Goal: Task Accomplishment & Management: Use online tool/utility

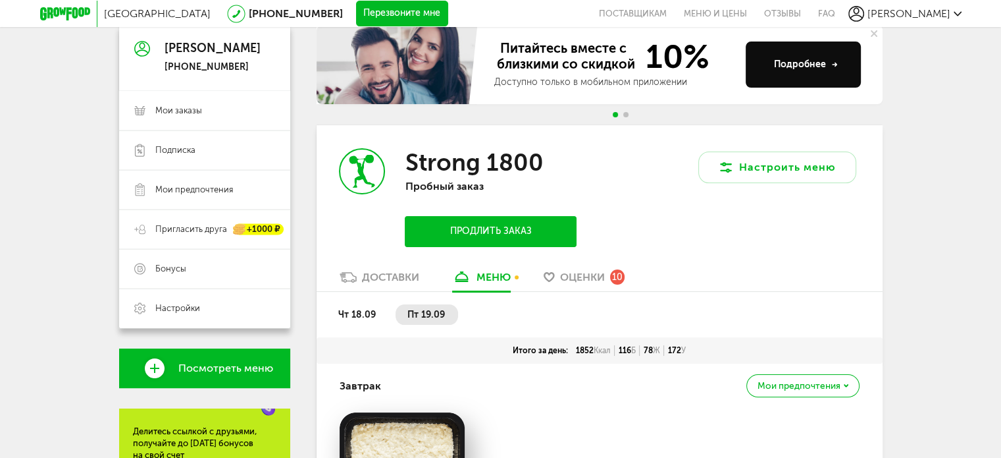
scroll to position [223, 0]
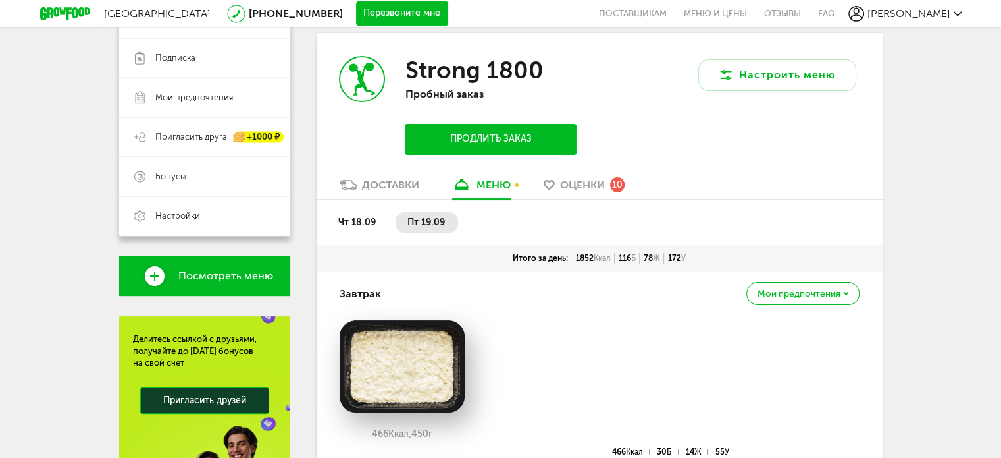
click at [569, 182] on span "Оценки" at bounding box center [582, 184] width 45 height 13
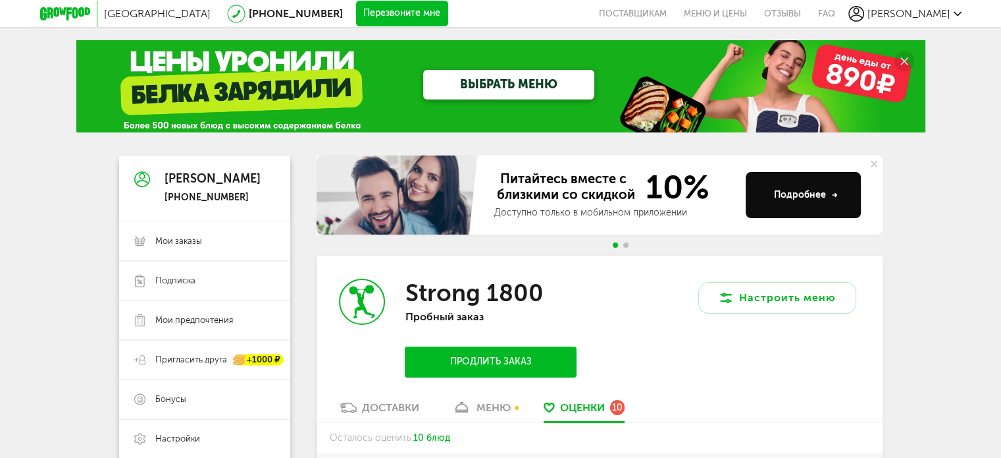
click at [626, 244] on span "Go to slide 2" at bounding box center [626, 244] width 5 height 5
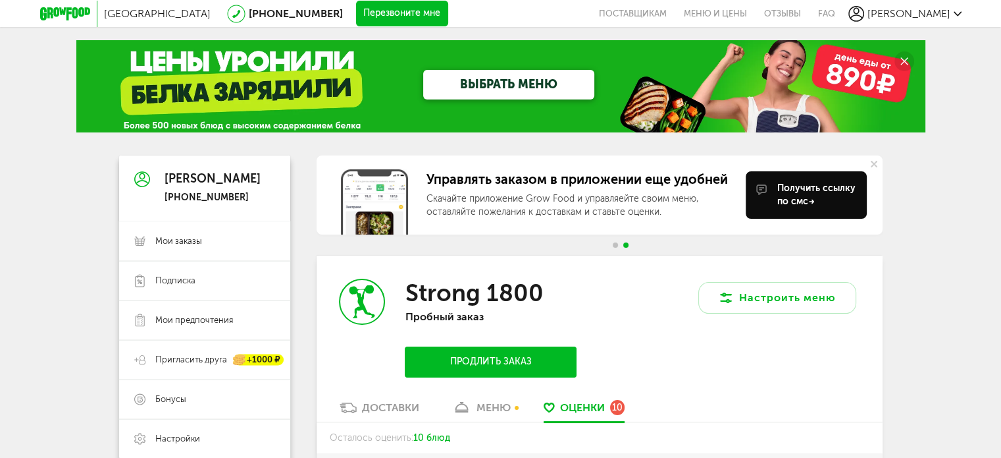
click at [616, 246] on span "Go to slide 1" at bounding box center [615, 244] width 5 height 5
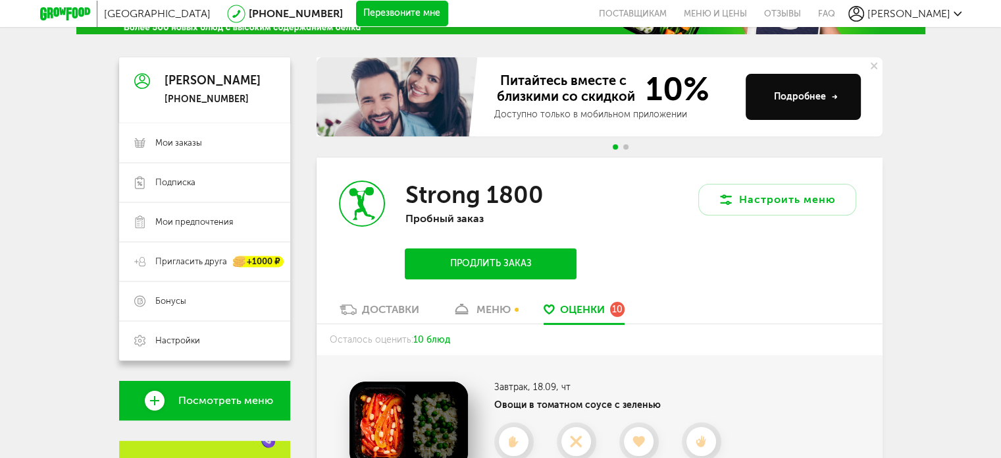
scroll to position [198, 0]
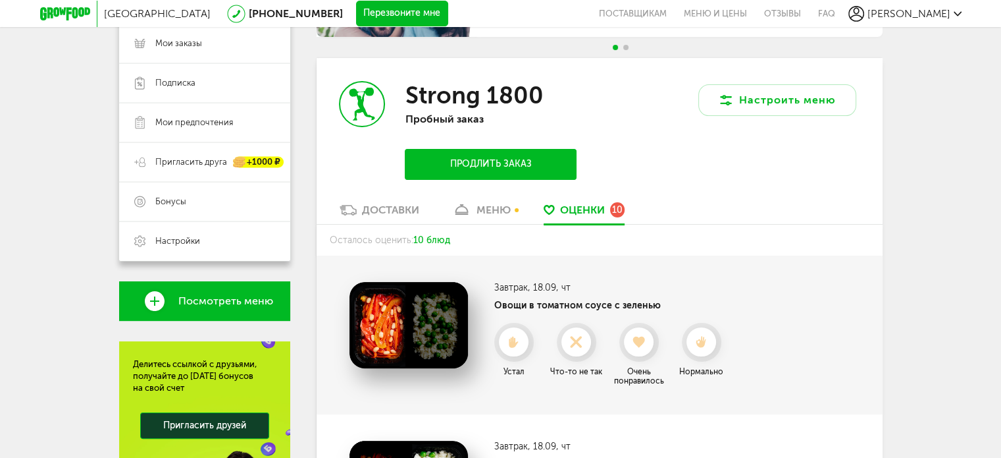
click at [479, 210] on div "меню" at bounding box center [494, 209] width 34 height 13
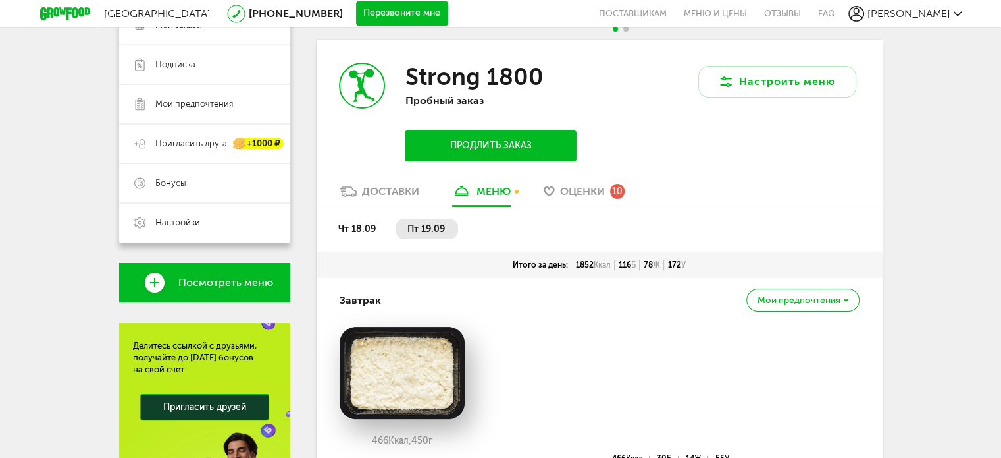
scroll to position [223, 0]
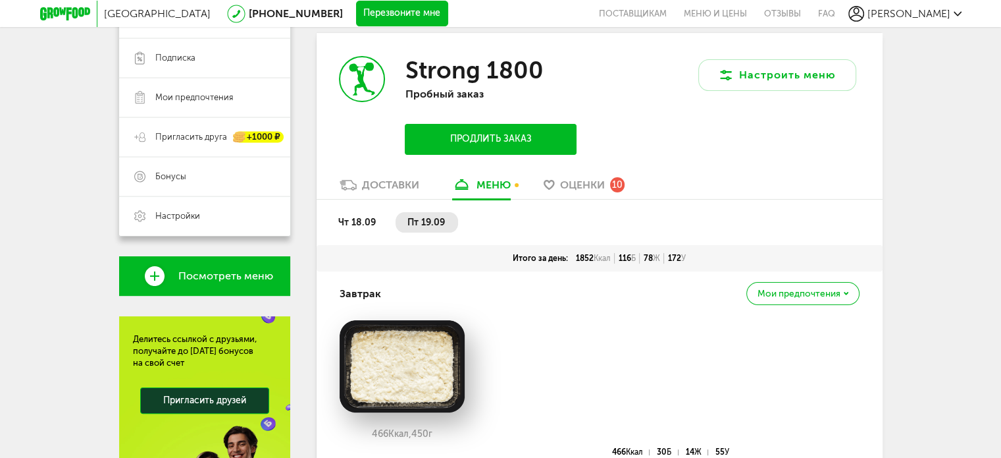
click at [347, 218] on span "чт 18.09" at bounding box center [357, 222] width 38 height 11
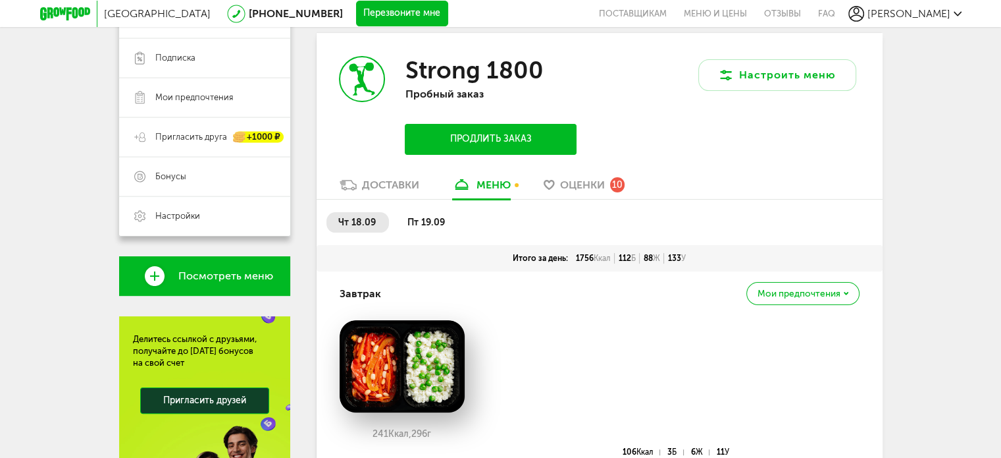
click at [389, 190] on div "Доставки" at bounding box center [390, 184] width 57 height 13
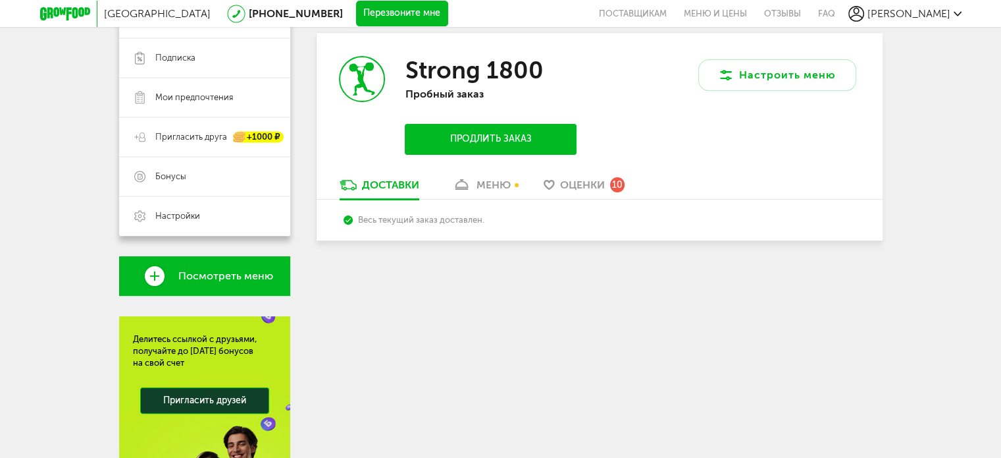
click at [502, 192] on link "меню" at bounding box center [482, 188] width 72 height 21
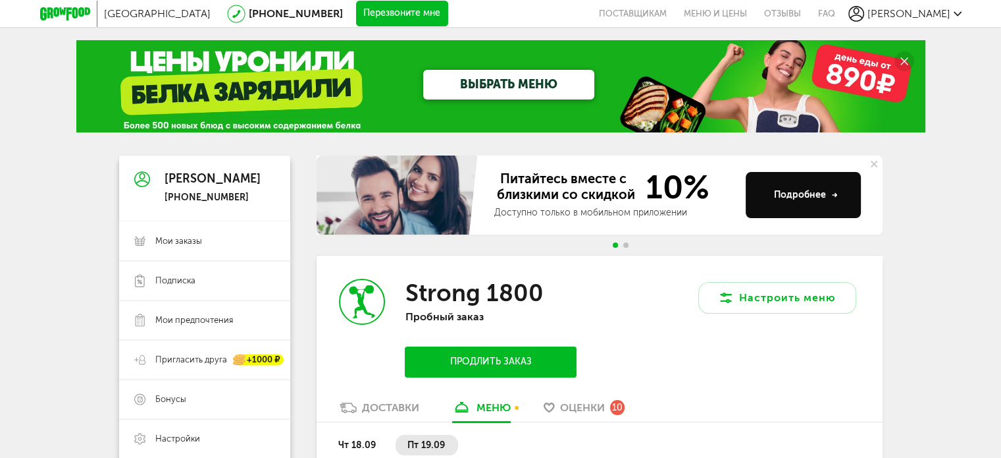
click at [509, 86] on link "ВЫБРАТЬ МЕНЮ" at bounding box center [508, 85] width 171 height 30
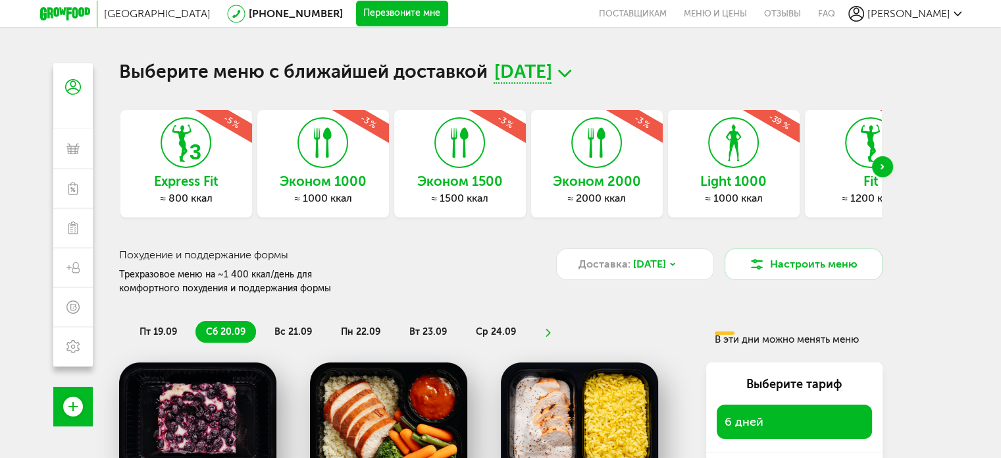
click at [503, 181] on h3 "Эконом 1500" at bounding box center [460, 181] width 132 height 14
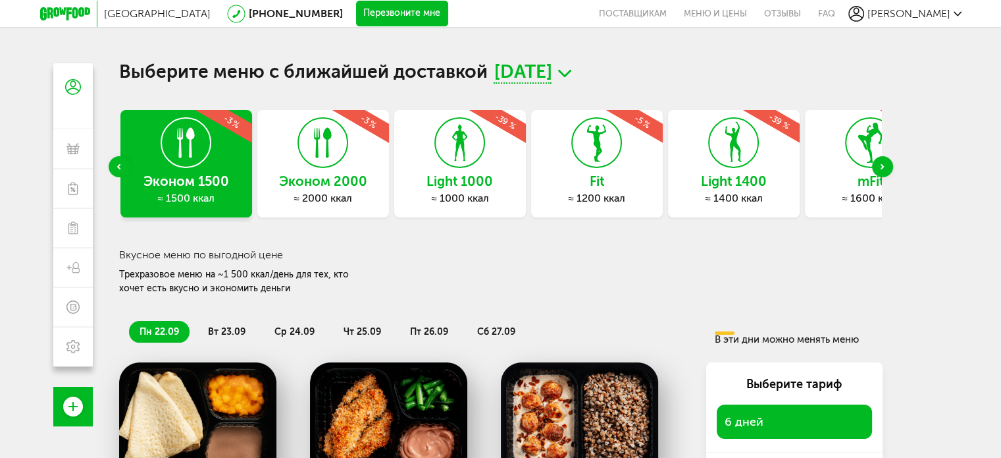
click at [614, 174] on h3 "Fit" at bounding box center [597, 181] width 132 height 14
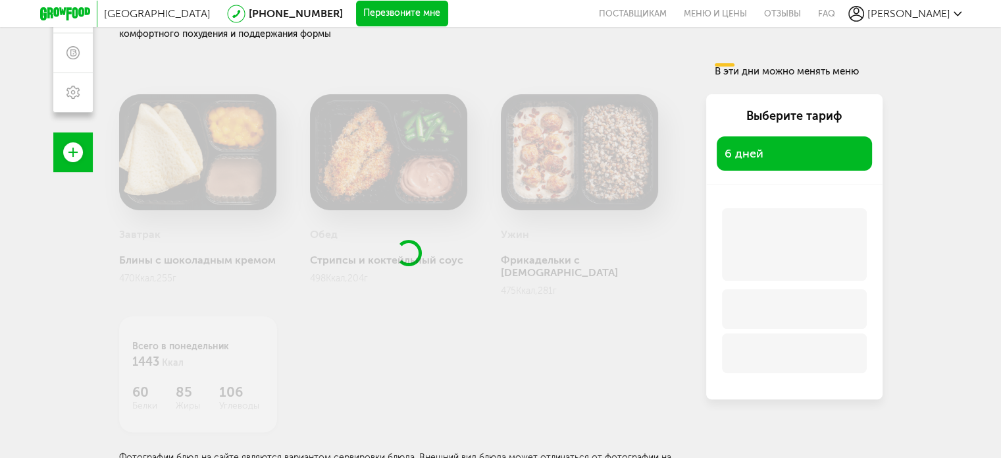
scroll to position [258, 0]
